Goal: Navigation & Orientation: Find specific page/section

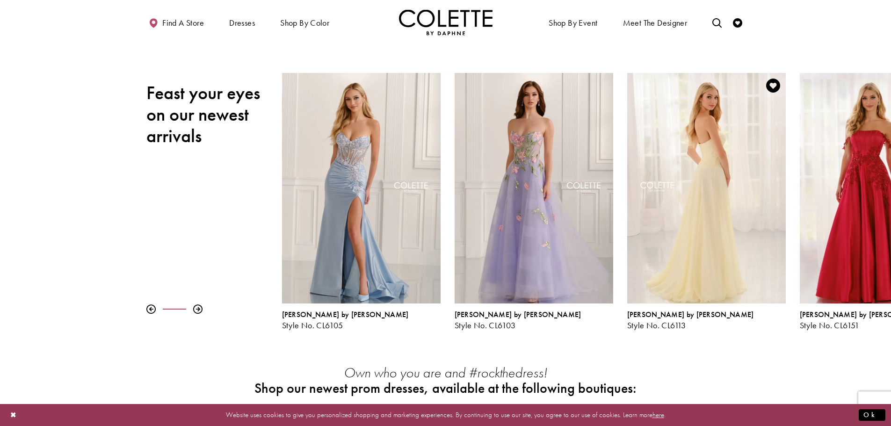
scroll to position [94, 0]
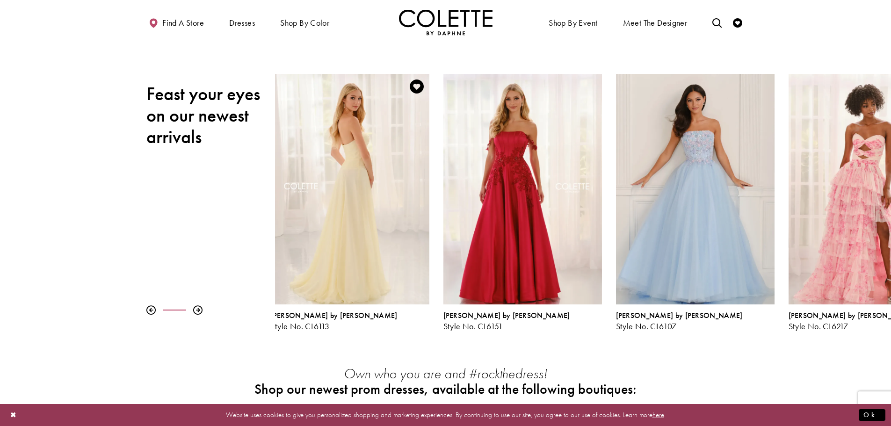
drag, startPoint x: 758, startPoint y: 235, endPoint x: 331, endPoint y: 246, distance: 427.5
click at [331, 246] on div "Visit Colette by Daphne Style No. CL6113 Page" at bounding box center [350, 189] width 158 height 230
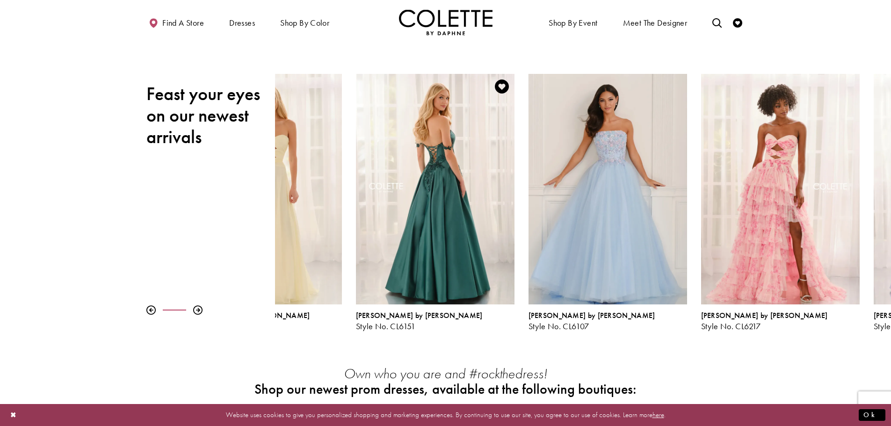
drag, startPoint x: 707, startPoint y: 248, endPoint x: 449, endPoint y: 262, distance: 258.4
click at [453, 262] on div "Visit Colette by Daphne Style No. CL6151 Page" at bounding box center [435, 189] width 158 height 230
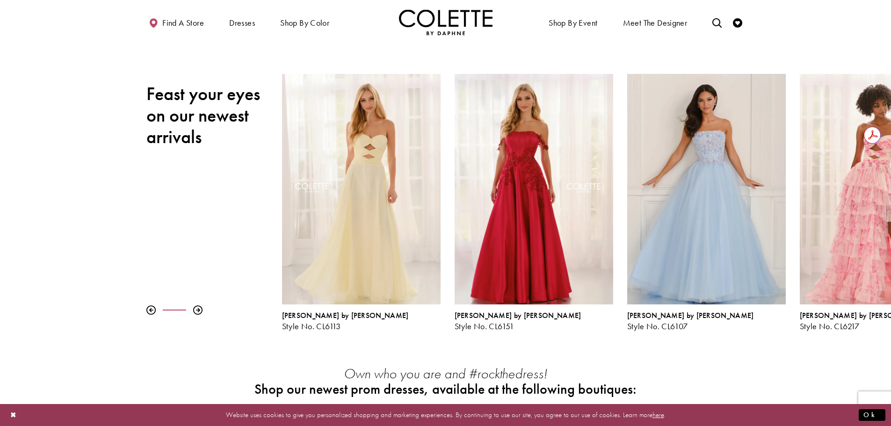
scroll to position [0, 0]
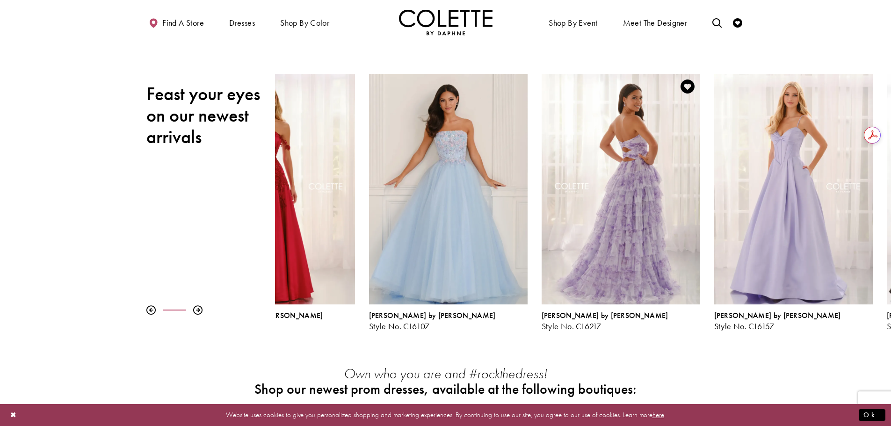
drag, startPoint x: 808, startPoint y: 247, endPoint x: 550, endPoint y: 266, distance: 258.8
click at [550, 266] on div "Visit Colette by Daphne Style No. CL6217 Page" at bounding box center [620, 189] width 158 height 230
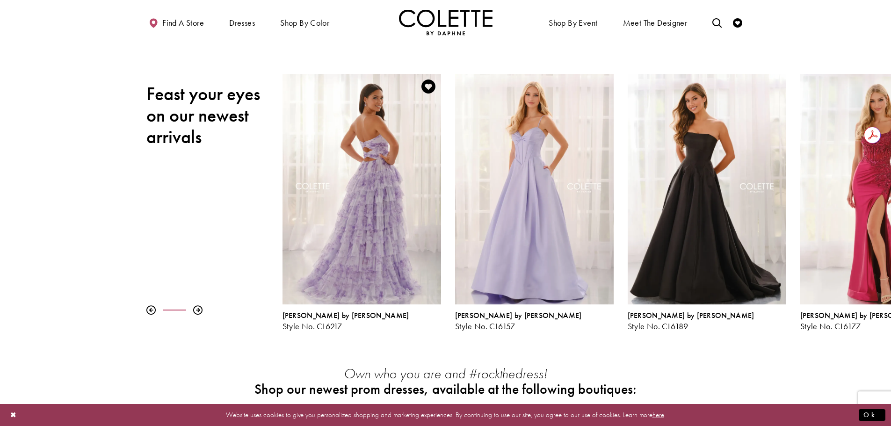
drag, startPoint x: 729, startPoint y: 263, endPoint x: 415, endPoint y: 289, distance: 315.7
click at [415, 289] on div "Visit Colette by Daphne Style No. CL6217 Page" at bounding box center [361, 189] width 158 height 230
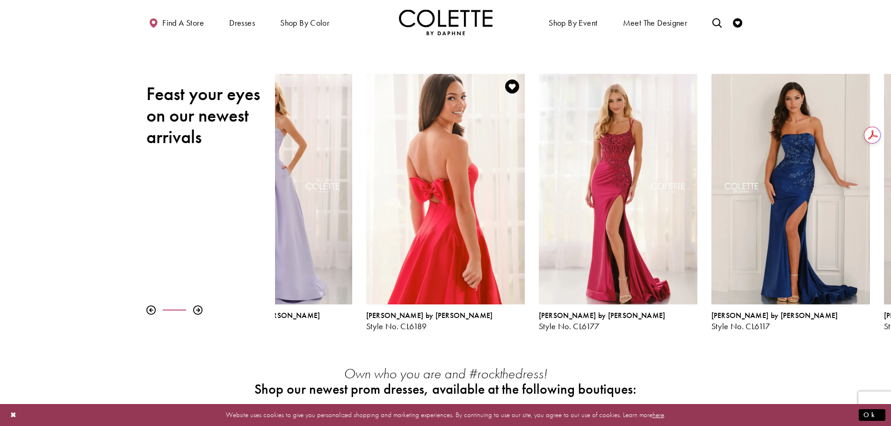
drag, startPoint x: 820, startPoint y: 251, endPoint x: 396, endPoint y: 282, distance: 424.3
click at [396, 282] on div "Visit Colette by Daphne Style No. CL6189 Page" at bounding box center [445, 189] width 158 height 230
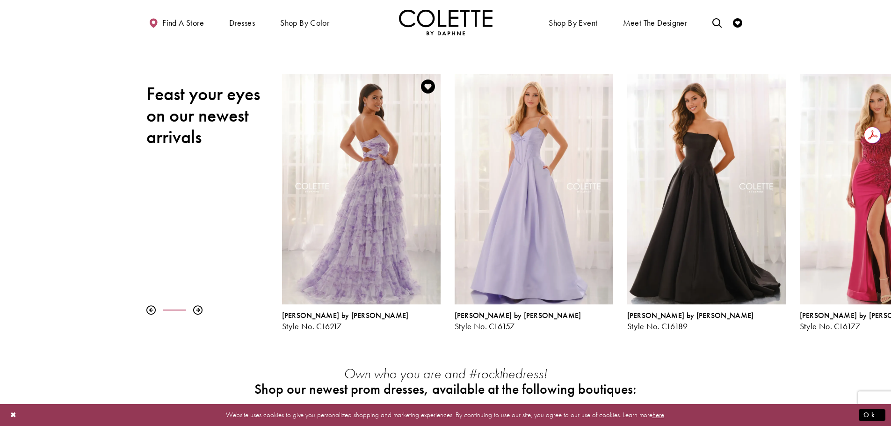
drag, startPoint x: 320, startPoint y: 283, endPoint x: 312, endPoint y: 283, distance: 8.4
click at [318, 283] on div "Visit Colette by Daphne Style No. CL6217 Page" at bounding box center [361, 189] width 158 height 230
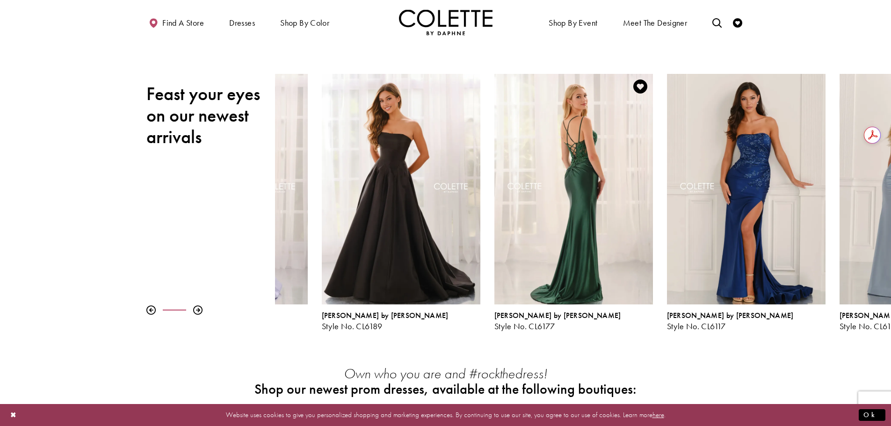
drag, startPoint x: 770, startPoint y: 232, endPoint x: 497, endPoint y: 251, distance: 274.6
click at [497, 251] on div "Visit Colette by Daphne Style No. CL6177 Page" at bounding box center [573, 189] width 158 height 230
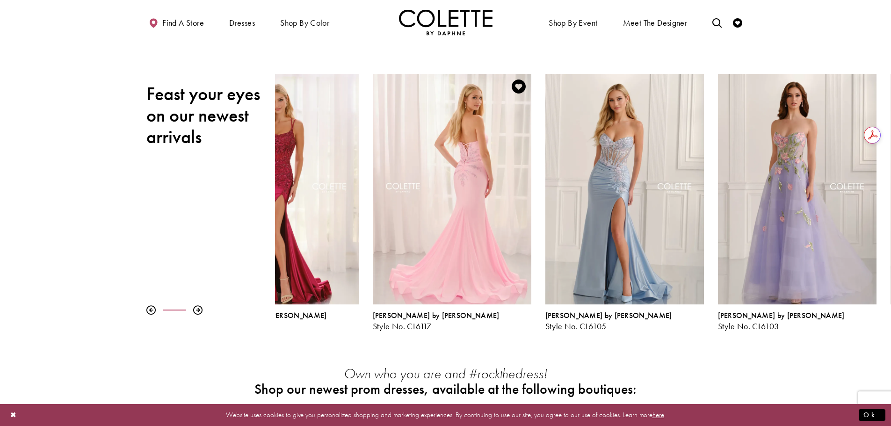
drag, startPoint x: 792, startPoint y: 227, endPoint x: 424, endPoint y: 239, distance: 369.1
click at [424, 239] on div "Visit Colette by Daphne Style No. CL6117 Page" at bounding box center [452, 189] width 158 height 230
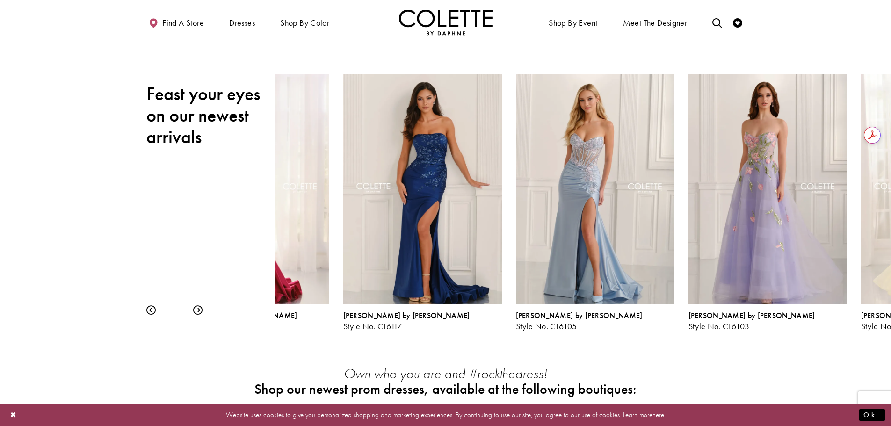
drag, startPoint x: 550, startPoint y: 257, endPoint x: 261, endPoint y: 275, distance: 290.0
click at [516, 268] on div "Visit Colette by Daphne Style No. CL6105 Page" at bounding box center [595, 189] width 158 height 230
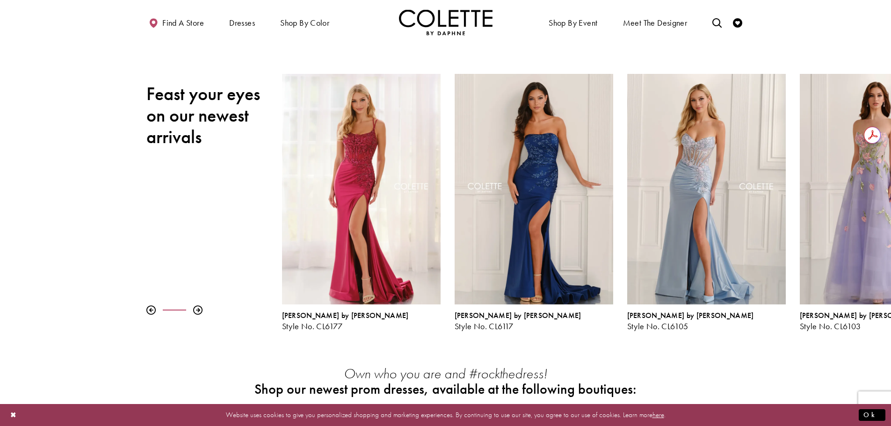
drag, startPoint x: 807, startPoint y: 260, endPoint x: 897, endPoint y: 259, distance: 89.8
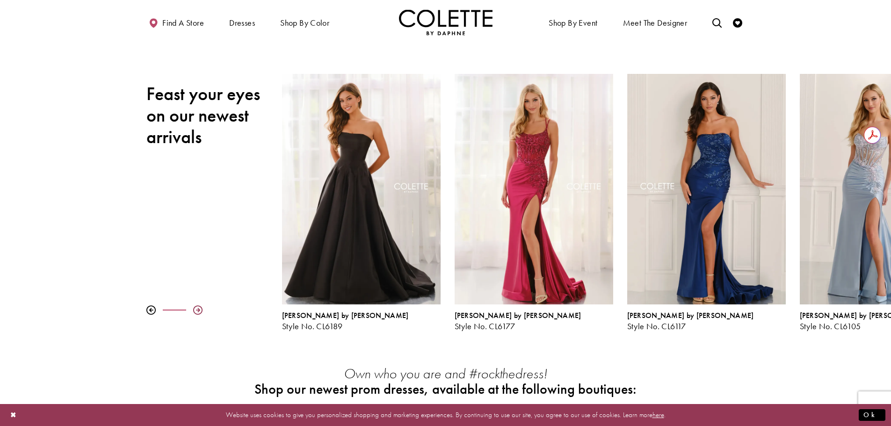
click at [199, 311] on div at bounding box center [197, 309] width 9 height 9
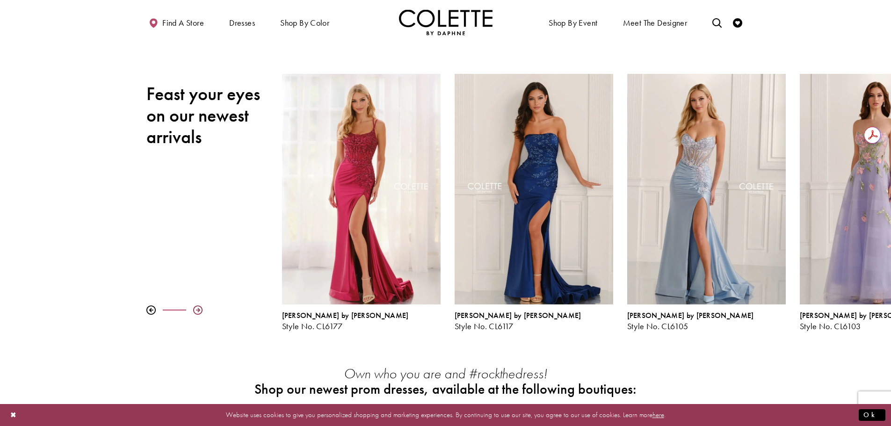
click at [199, 311] on div at bounding box center [197, 309] width 9 height 9
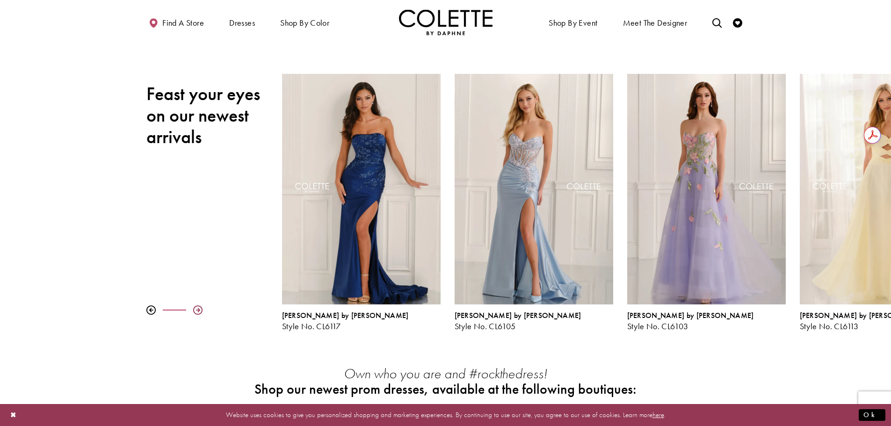
click at [199, 311] on div at bounding box center [197, 309] width 9 height 9
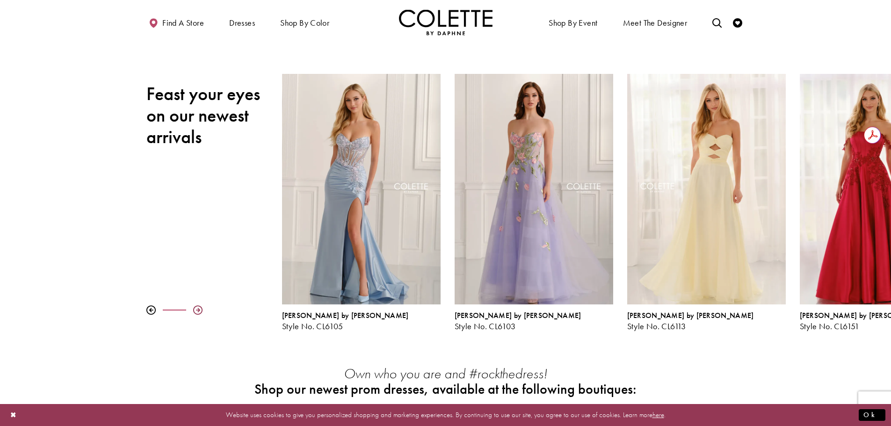
click at [199, 311] on div at bounding box center [197, 309] width 9 height 9
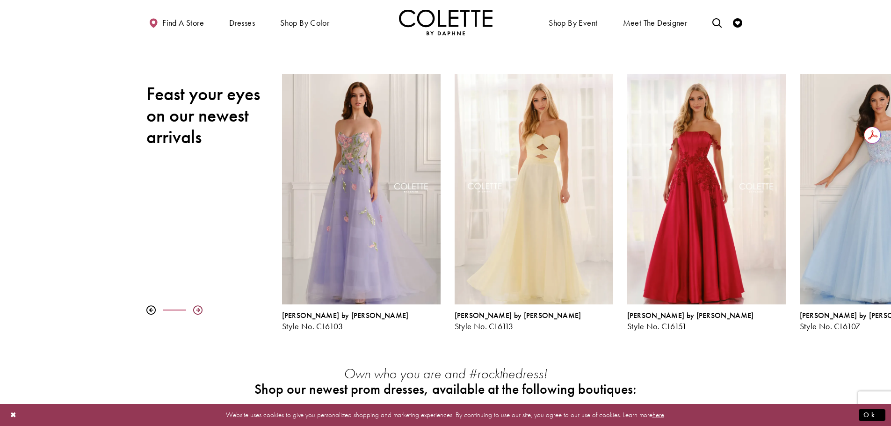
click at [199, 311] on div at bounding box center [197, 309] width 9 height 9
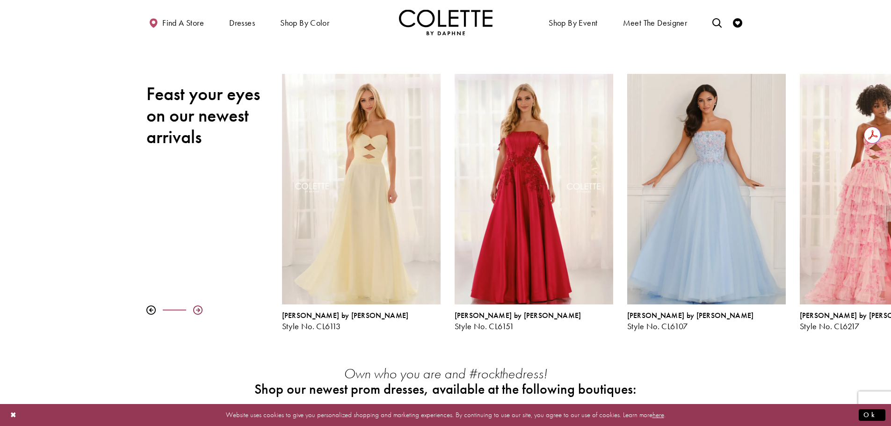
click at [199, 311] on div at bounding box center [197, 309] width 9 height 9
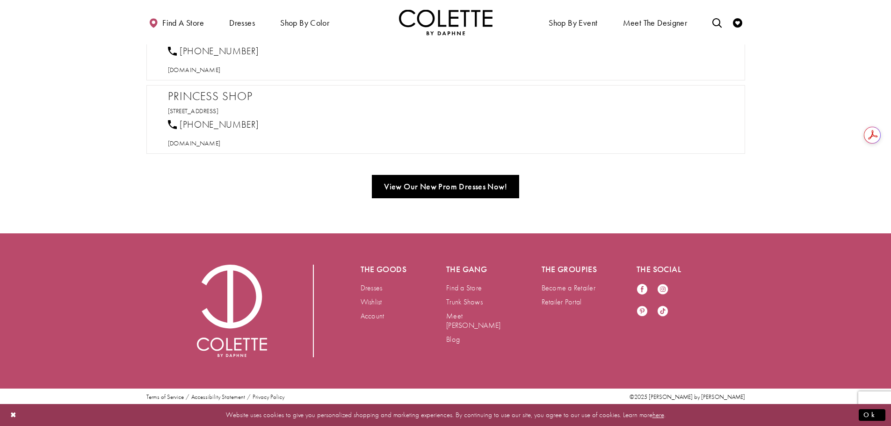
scroll to position [859, 0]
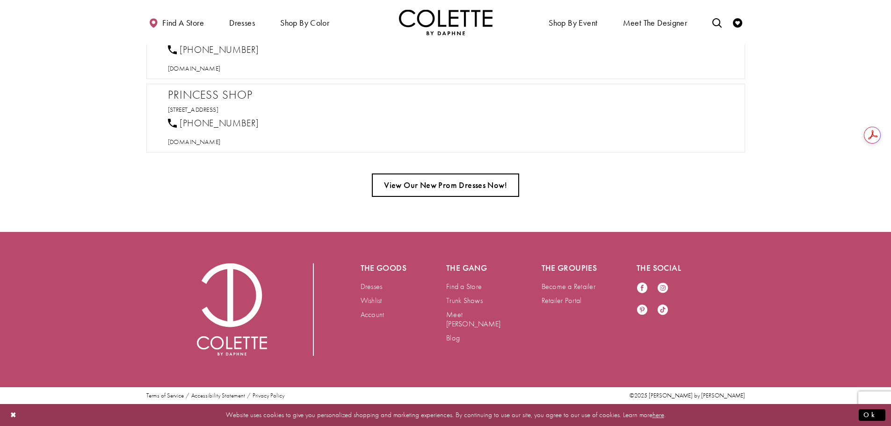
click at [453, 186] on link "View Our New Prom Dresses Now!" at bounding box center [445, 184] width 147 height 23
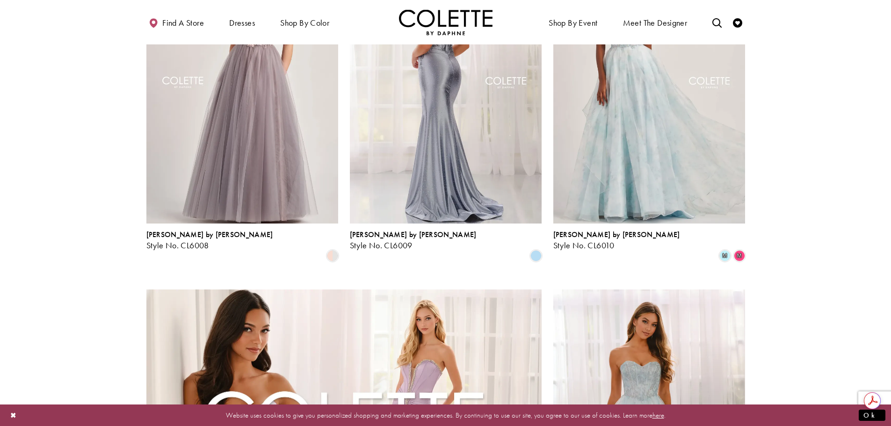
scroll to position [514, 0]
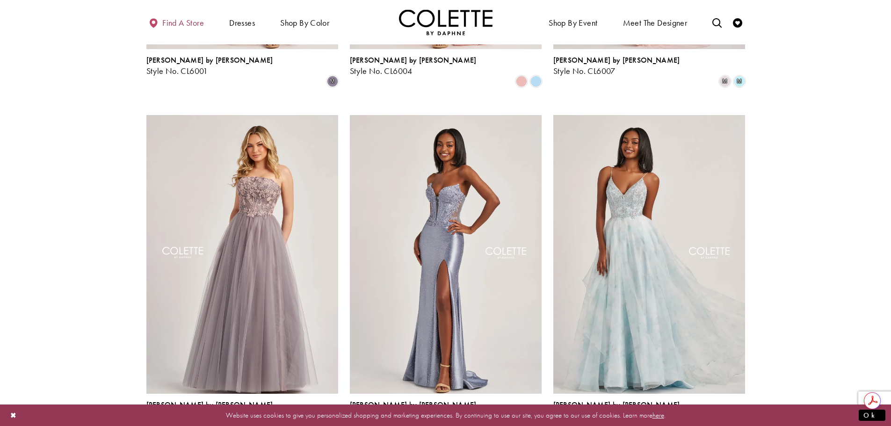
click at [167, 21] on span "Find a store" at bounding box center [183, 22] width 42 height 9
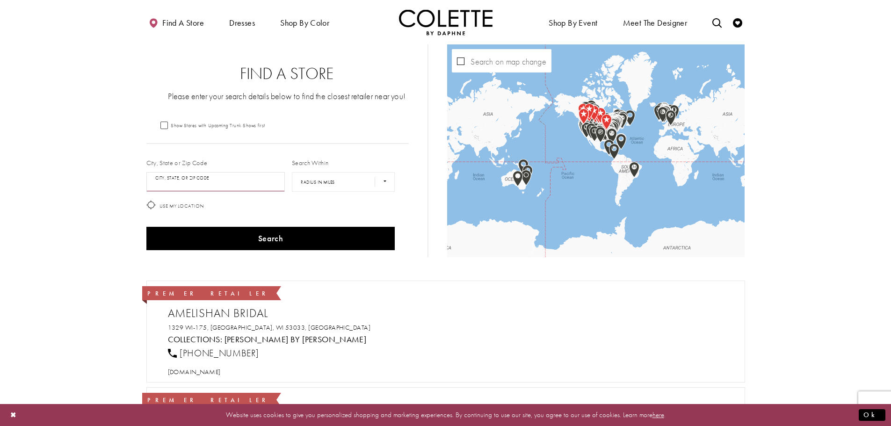
click at [231, 183] on input "City, State, or ZIP Code" at bounding box center [215, 182] width 139 height 20
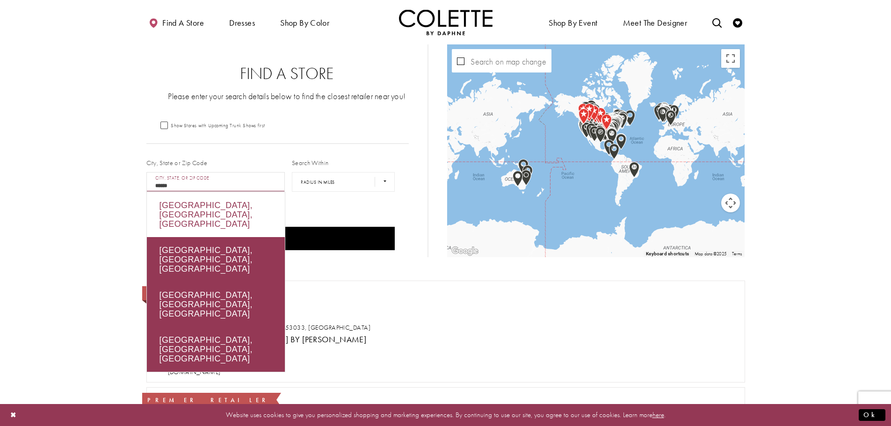
click at [242, 211] on div "Ottawa, ON, Canada" at bounding box center [216, 214] width 138 height 45
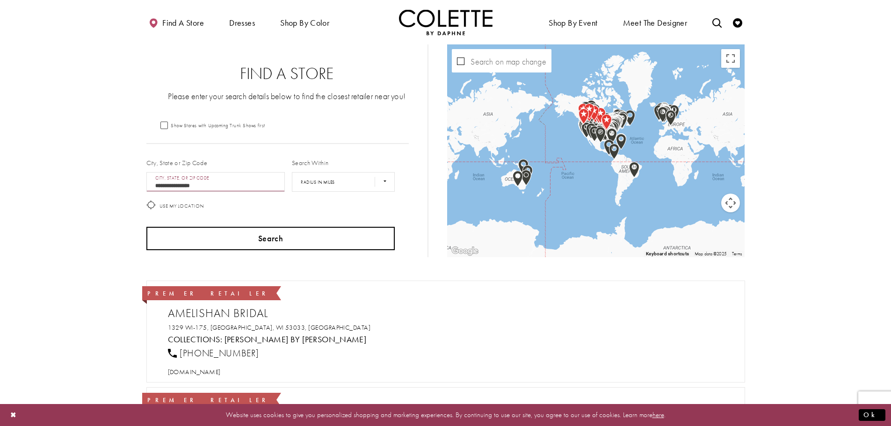
type input "**********"
click at [291, 236] on button "Search" at bounding box center [270, 238] width 249 height 23
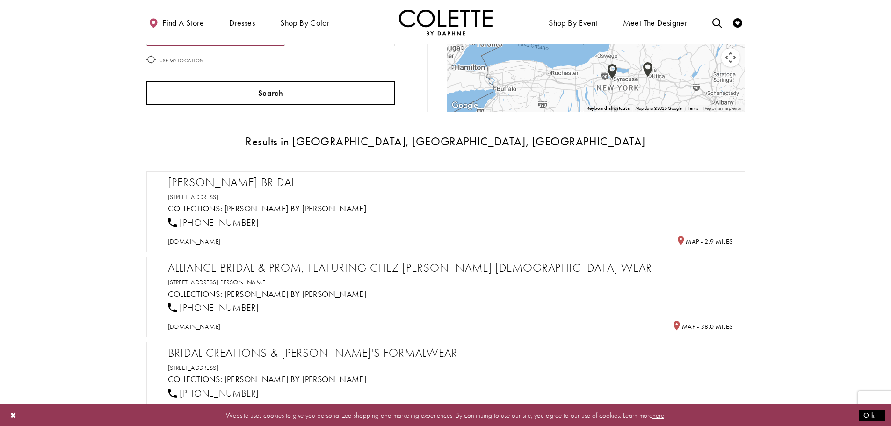
scroll to position [140, 0]
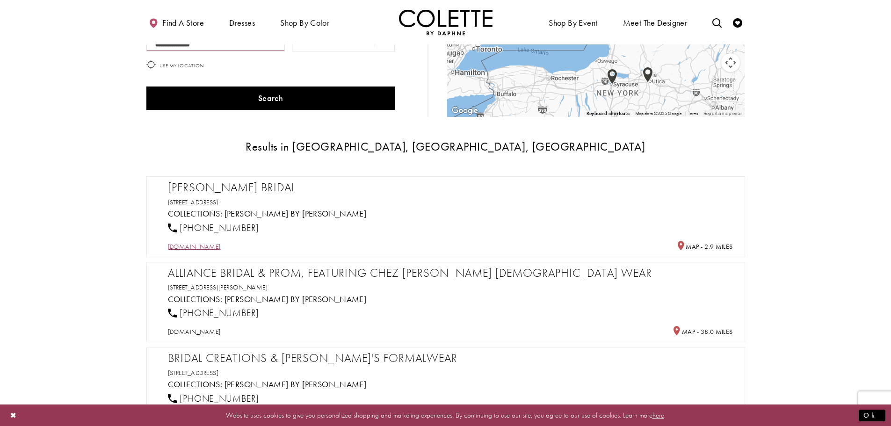
click at [206, 247] on span "[DOMAIN_NAME]" at bounding box center [194, 246] width 53 height 8
